Goal: Task Accomplishment & Management: Manage account settings

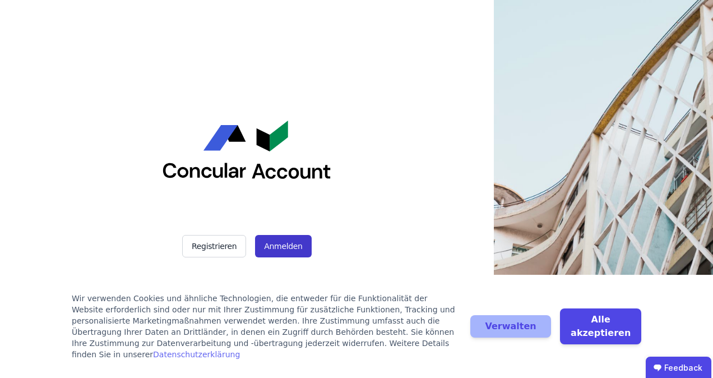
drag, startPoint x: 510, startPoint y: 99, endPoint x: 297, endPoint y: 245, distance: 258.4
click at [297, 245] on button "Anmelden" at bounding box center [283, 246] width 56 height 22
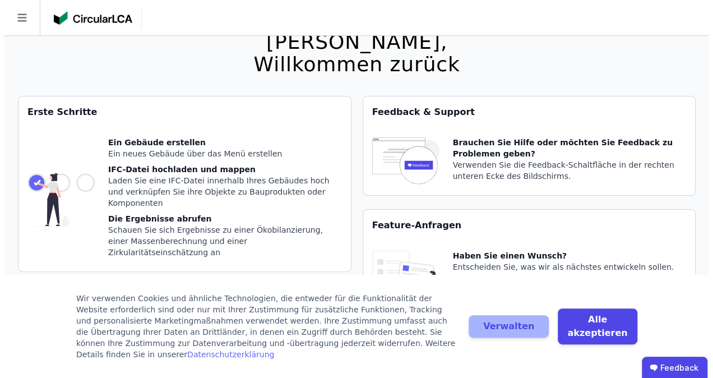
scroll to position [36, 0]
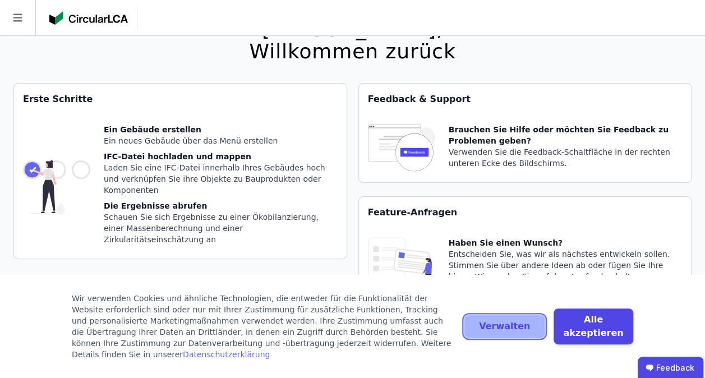
click at [512, 333] on button "Verwalten" at bounding box center [504, 326] width 80 height 22
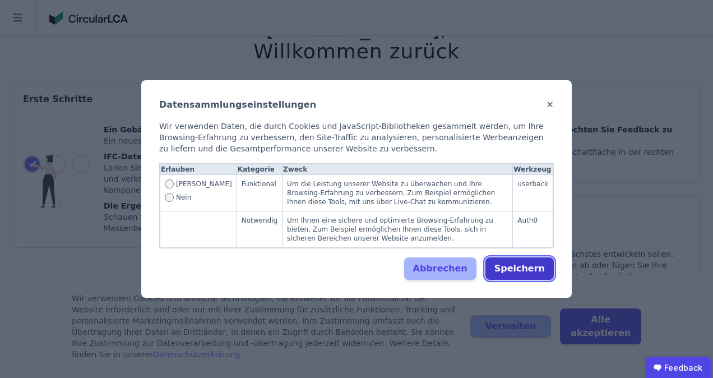
click at [538, 259] on button "Speichern" at bounding box center [520, 268] width 68 height 22
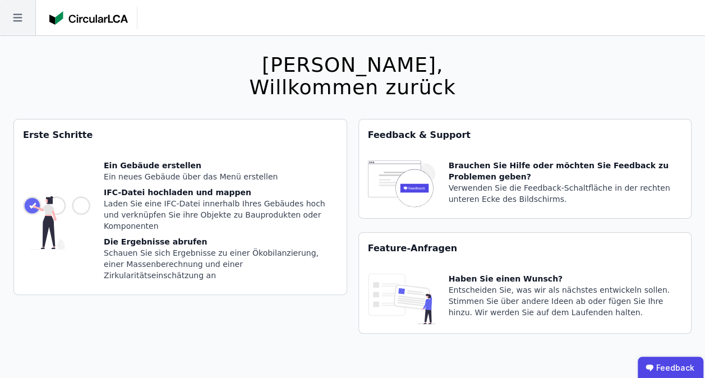
click at [16, 10] on icon at bounding box center [17, 17] width 35 height 35
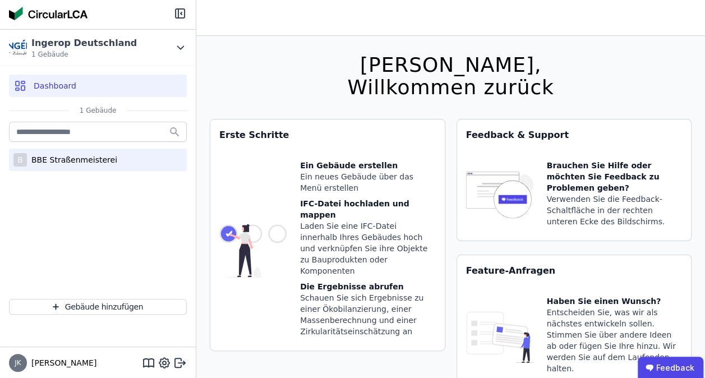
click at [75, 159] on div "BBE Straßenmeisterei" at bounding box center [72, 159] width 90 height 11
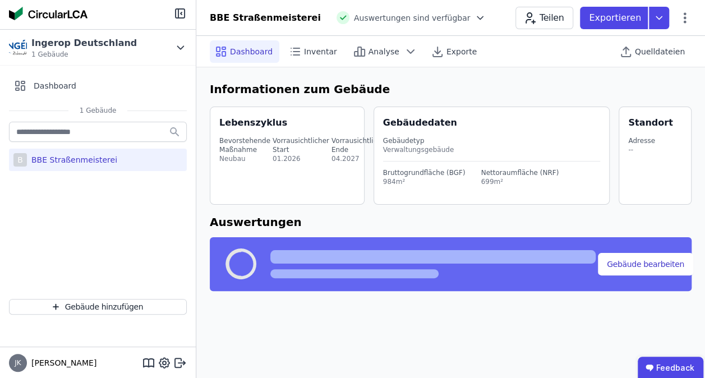
select select "*"
